Goal: Task Accomplishment & Management: Use online tool/utility

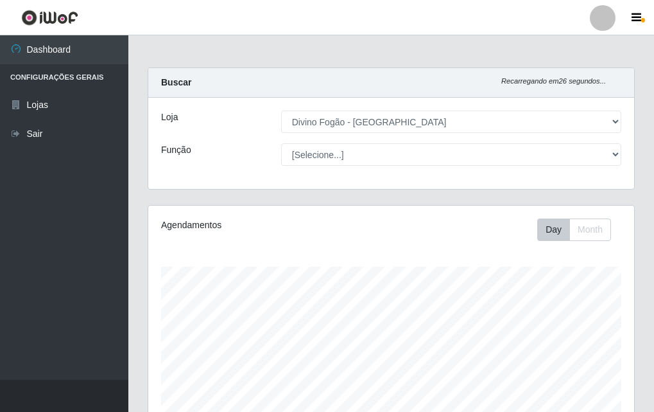
select select "499"
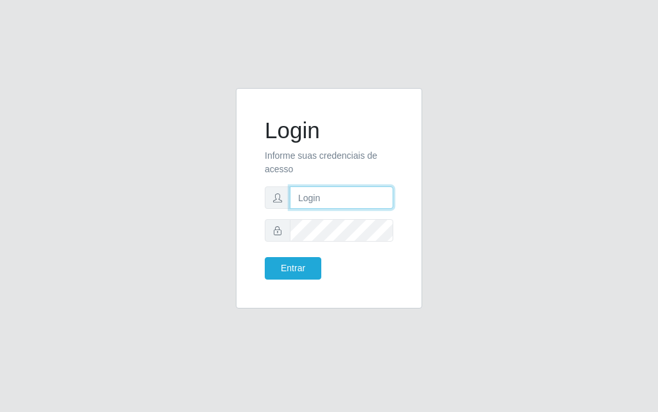
click at [302, 192] on input "text" at bounding box center [341, 197] width 103 height 22
type input "luiz@divinofogao"
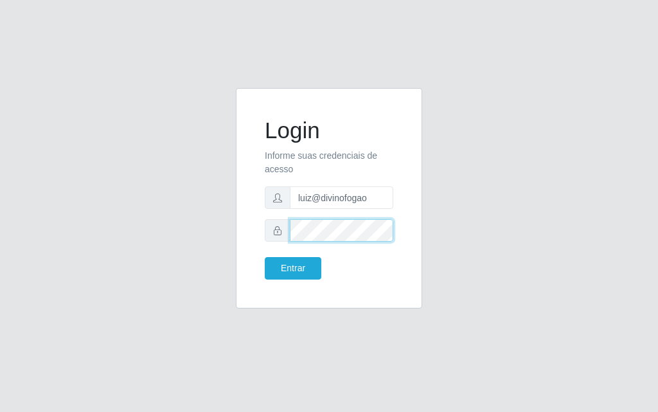
click at [265, 257] on button "Entrar" at bounding box center [293, 268] width 57 height 22
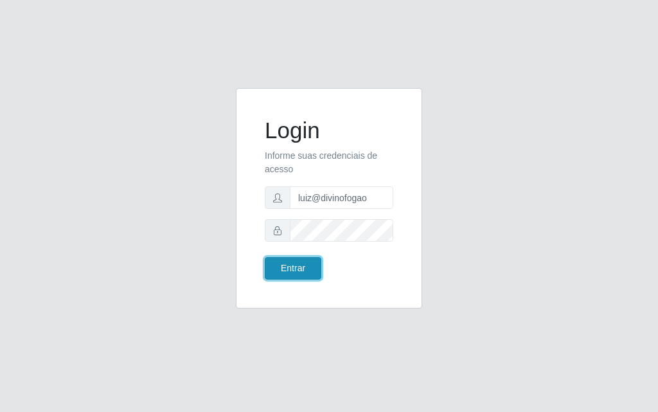
click at [310, 259] on button "Entrar" at bounding box center [293, 268] width 57 height 22
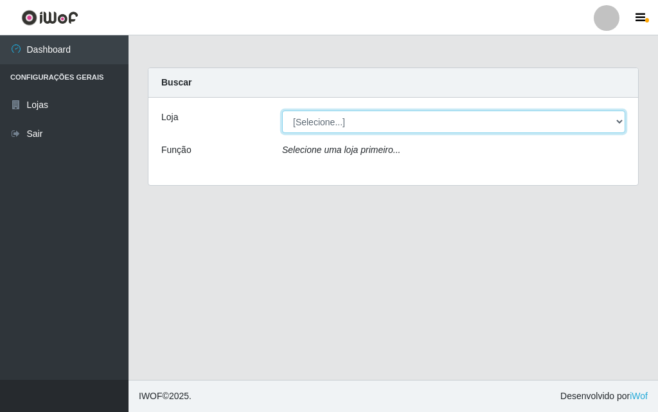
click at [317, 124] on select "[Selecione...] Divino Fogão - Campina Grande" at bounding box center [453, 121] width 343 height 22
select select "499"
click at [282, 110] on select "[Selecione...] Divino Fogão - Campina Grande" at bounding box center [453, 121] width 343 height 22
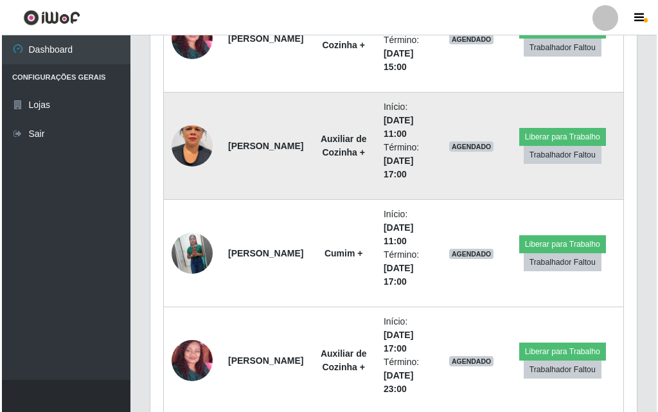
scroll to position [450, 0]
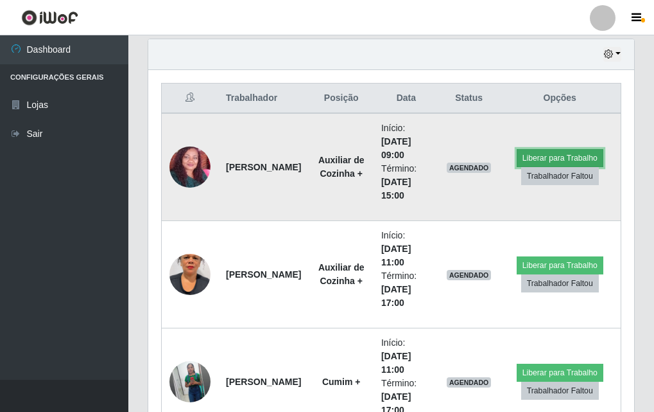
click at [560, 152] on button "Liberar para Trabalho" at bounding box center [560, 158] width 87 height 18
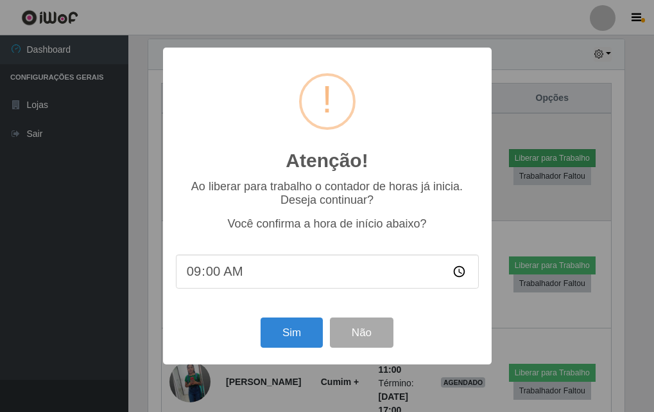
scroll to position [267, 480]
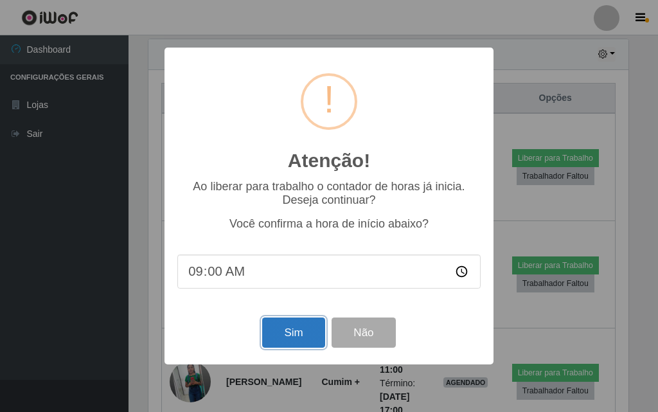
click at [288, 331] on button "Sim" at bounding box center [293, 332] width 62 height 30
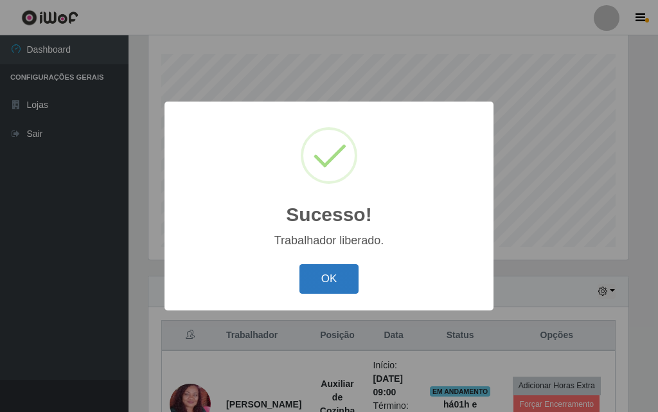
click at [316, 282] on button "OK" at bounding box center [329, 279] width 60 height 30
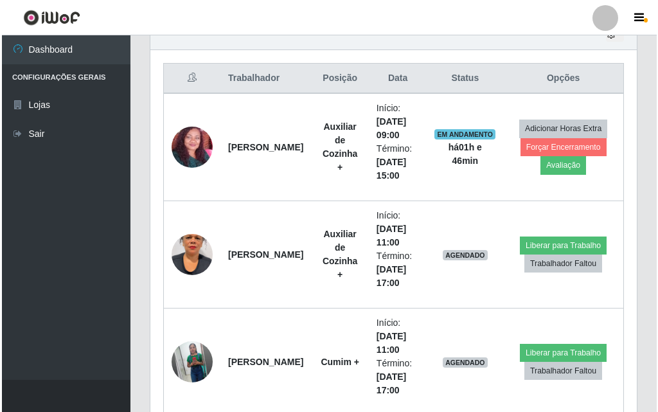
scroll to position [598, 0]
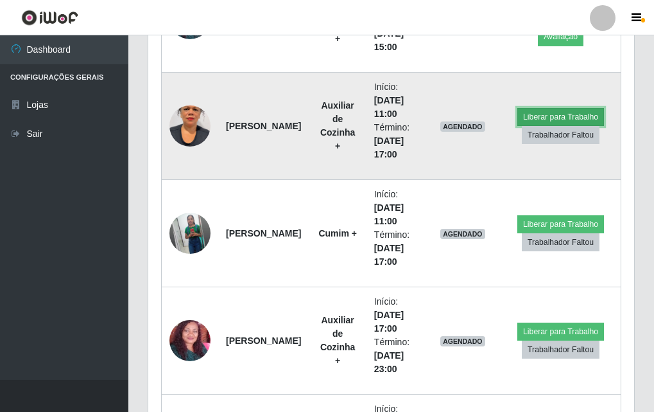
click at [525, 114] on button "Liberar para Trabalho" at bounding box center [561, 117] width 87 height 18
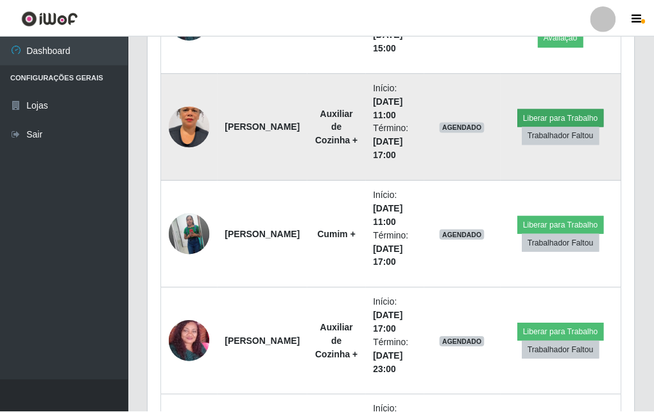
scroll to position [267, 480]
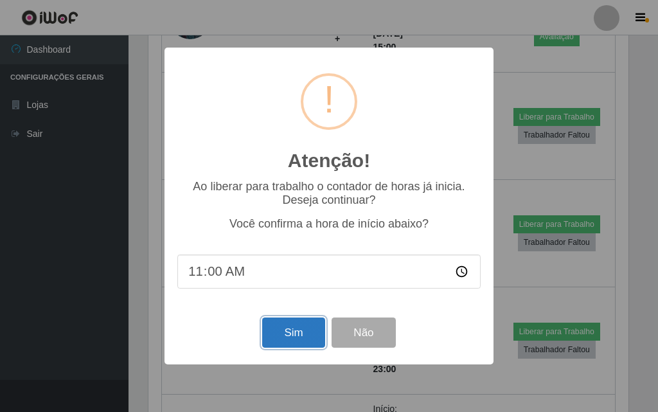
click at [311, 329] on button "Sim" at bounding box center [293, 332] width 62 height 30
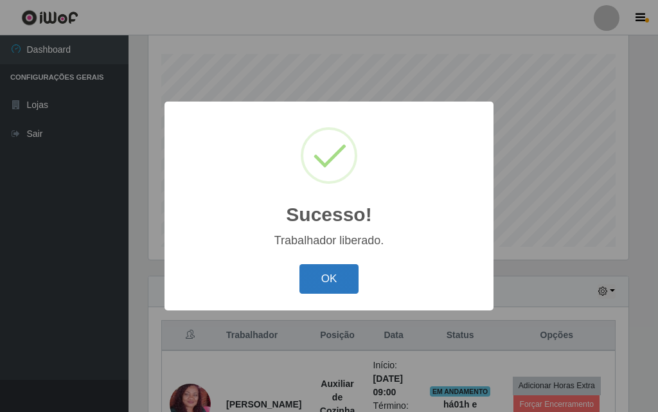
click at [334, 284] on button "OK" at bounding box center [329, 279] width 60 height 30
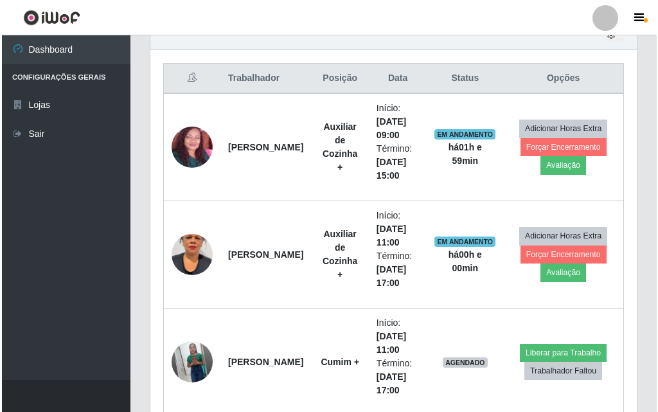
scroll to position [598, 0]
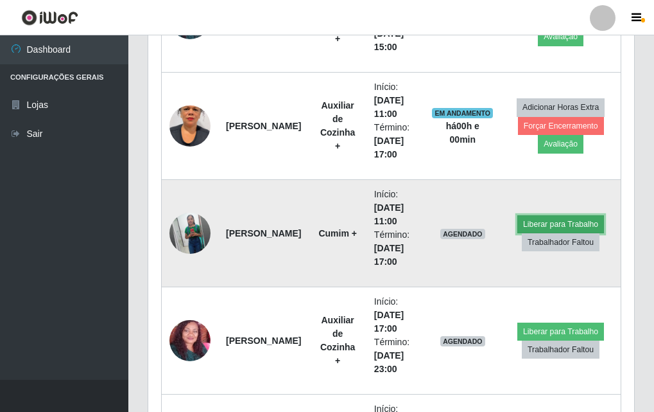
click at [533, 220] on button "Liberar para Trabalho" at bounding box center [561, 224] width 87 height 18
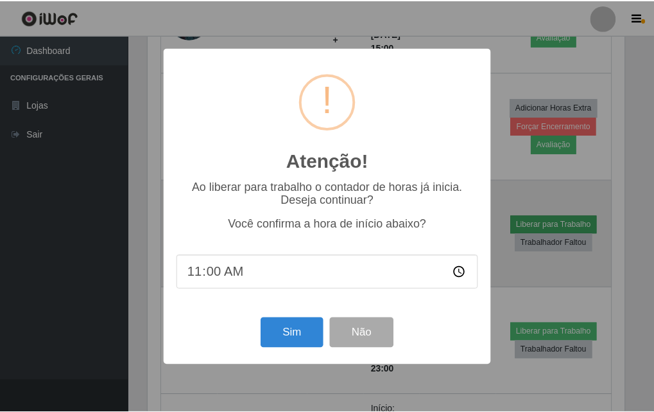
scroll to position [267, 480]
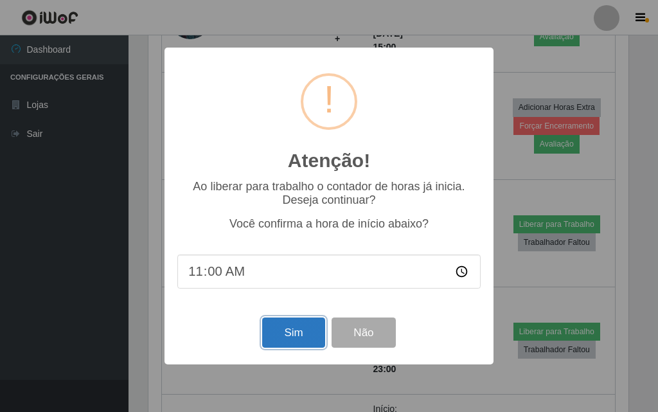
click at [292, 332] on button "Sim" at bounding box center [293, 332] width 62 height 30
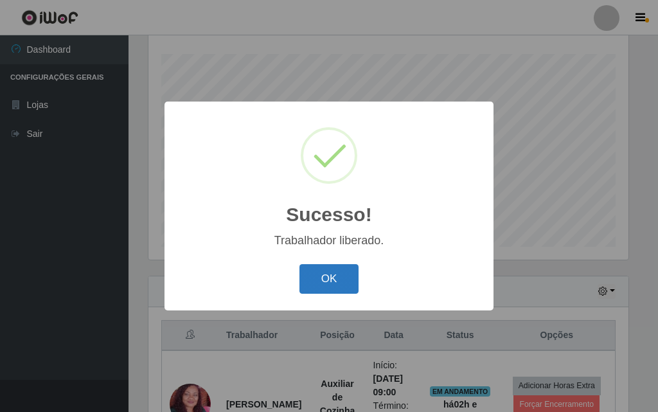
click at [337, 266] on button "OK" at bounding box center [329, 279] width 60 height 30
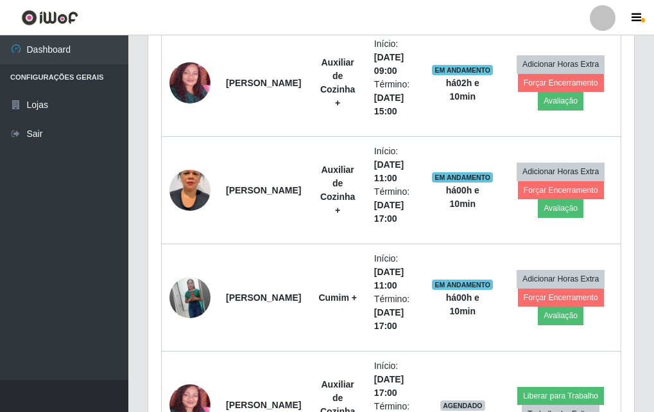
scroll to position [598, 0]
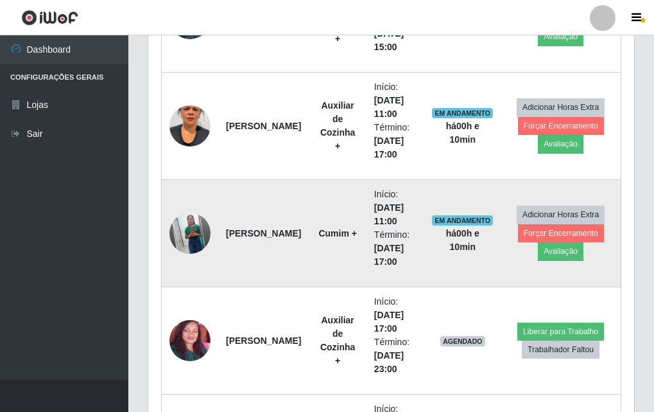
click at [198, 236] on img at bounding box center [190, 232] width 41 height 51
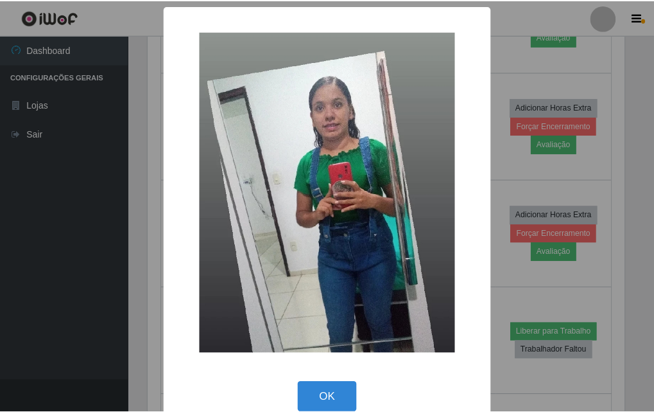
scroll to position [22, 0]
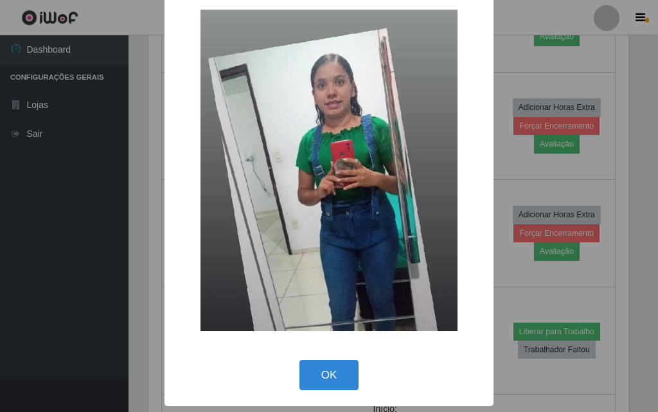
click at [294, 365] on div "OK Cancel" at bounding box center [328, 374] width 303 height 37
click at [324, 369] on button "OK" at bounding box center [329, 375] width 60 height 30
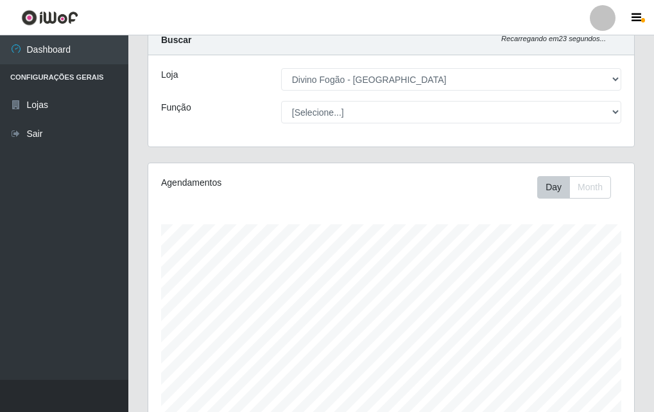
scroll to position [0, 0]
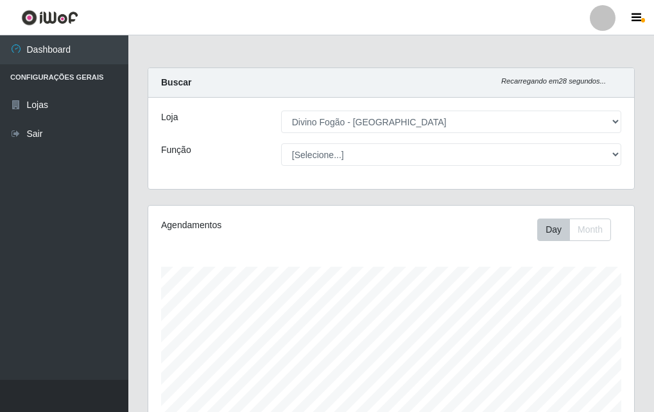
select select "499"
